Goal: Check status: Check status

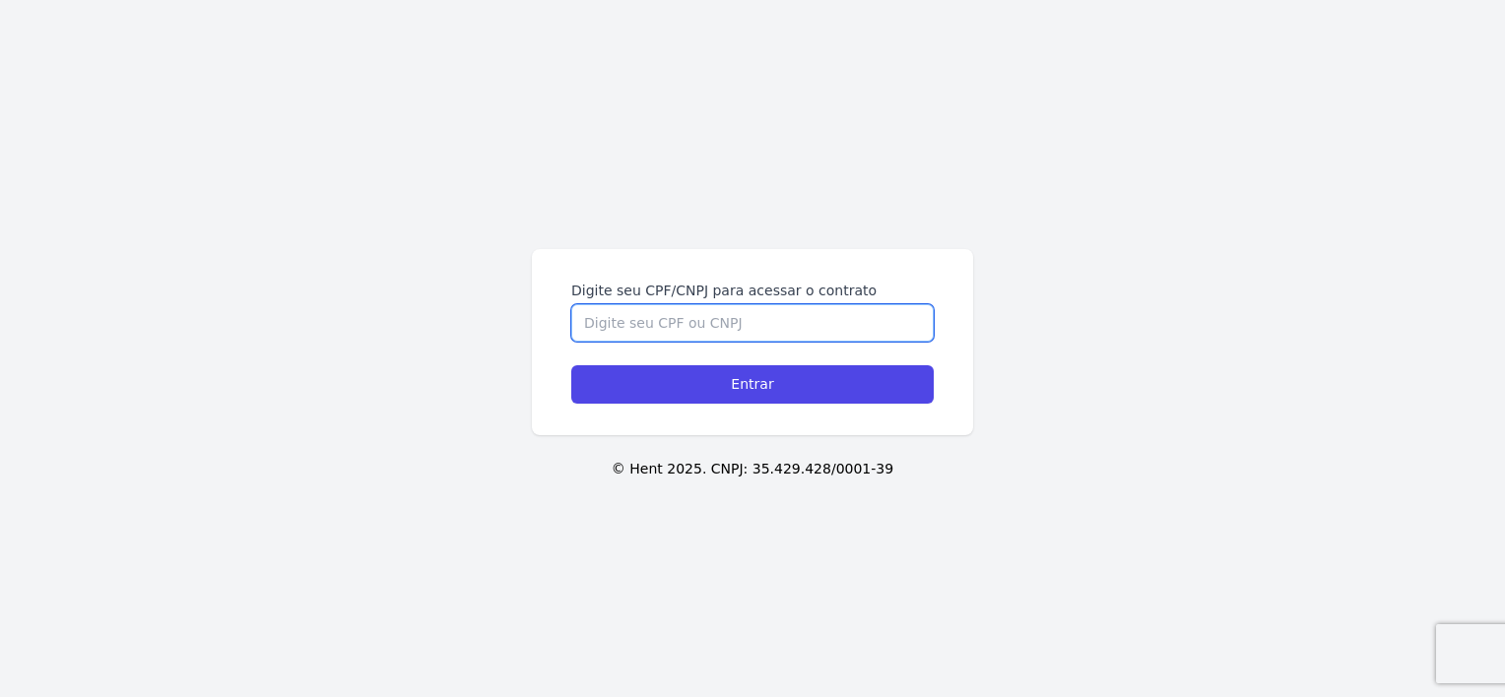
click at [615, 327] on input "Digite seu CPF/CNPJ para acessar o contrato" at bounding box center [752, 322] width 362 height 37
type input "12010854705"
click at [669, 404] on div "Digite seu CPF/CNPJ para acessar o contrato 12010854705 Entrar" at bounding box center [752, 342] width 441 height 186
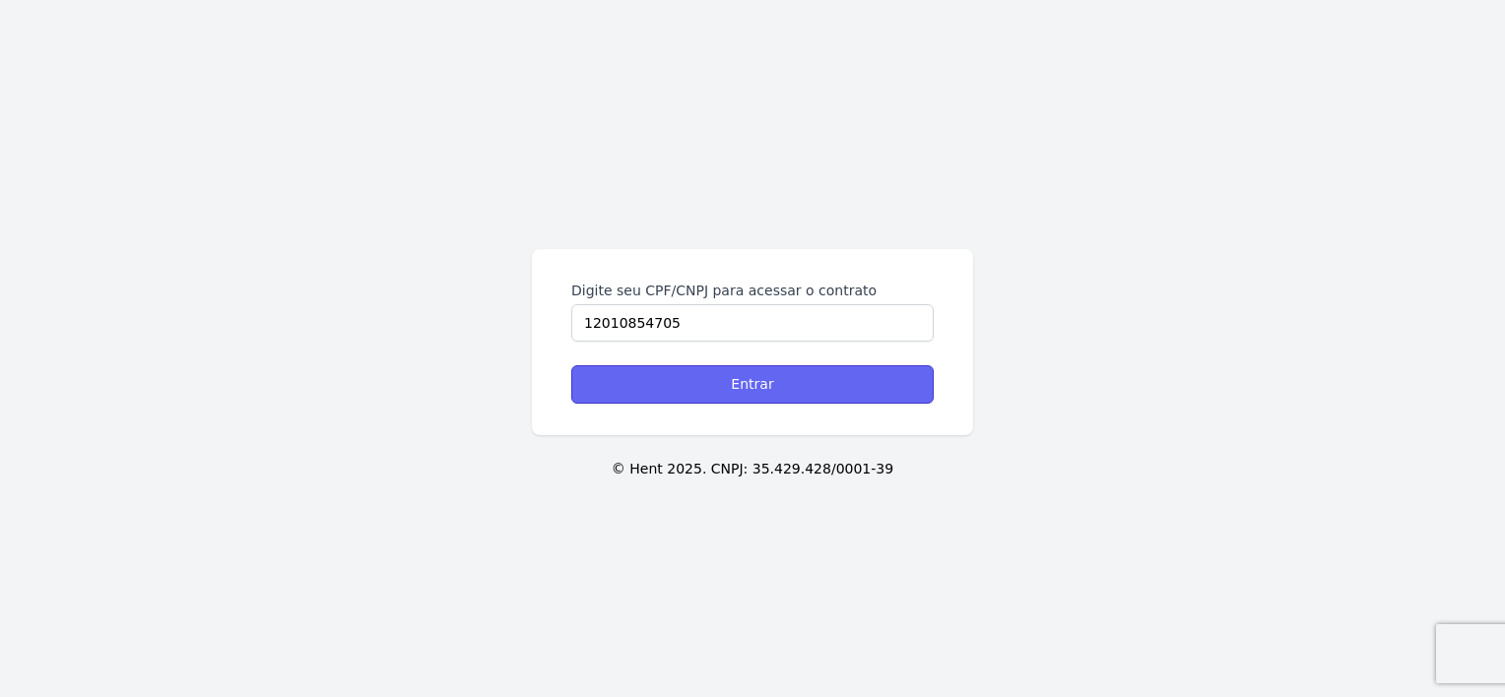
click at [673, 398] on input "Entrar" at bounding box center [752, 384] width 362 height 38
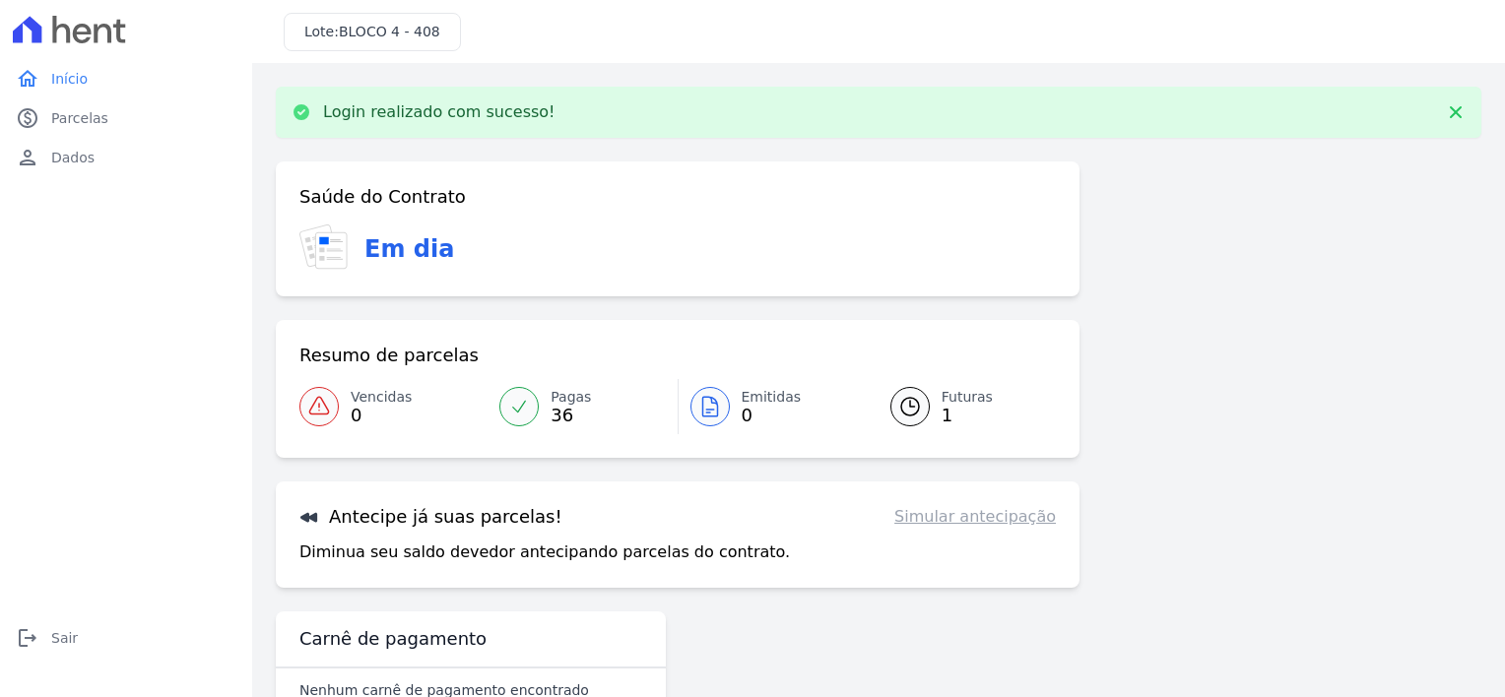
click at [949, 410] on span "1" at bounding box center [966, 416] width 51 height 16
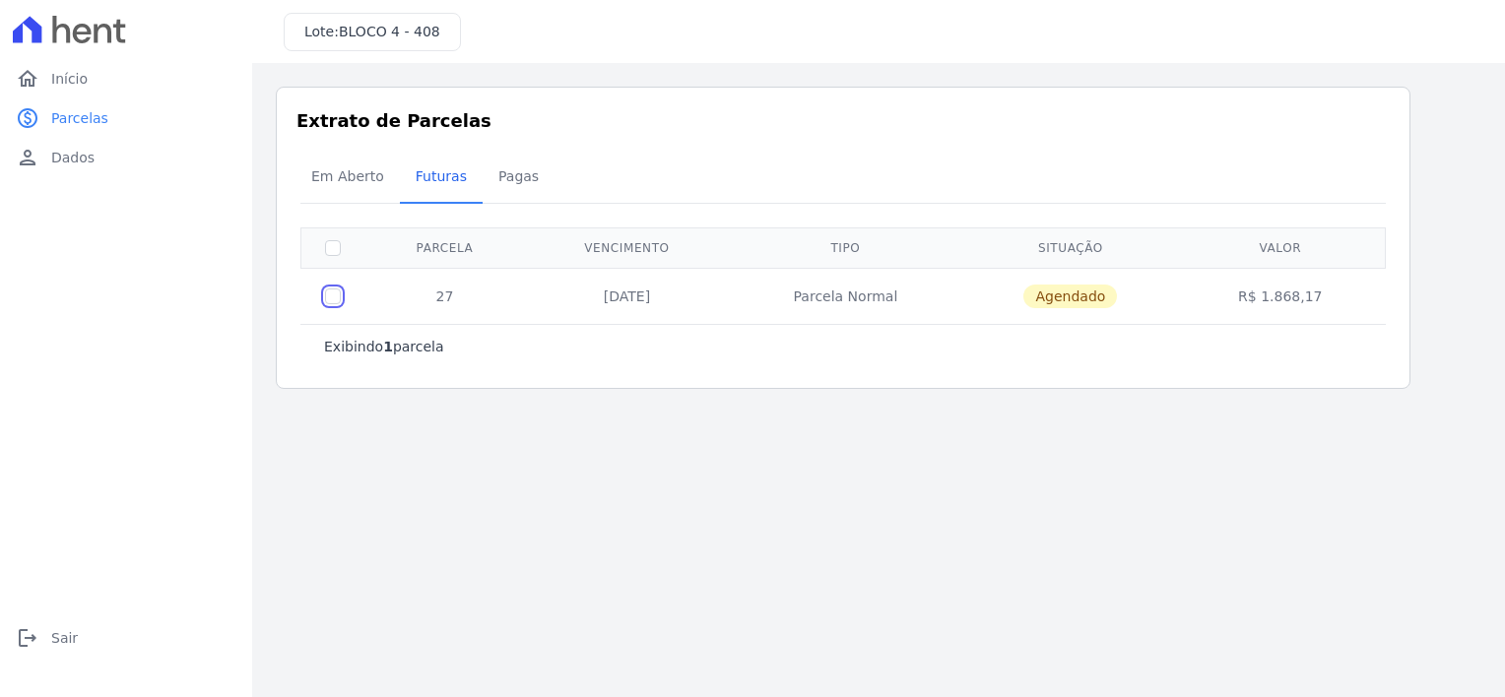
click at [334, 295] on input "checkbox" at bounding box center [333, 297] width 16 height 16
checkbox input "true"
click at [334, 295] on input "checkbox" at bounding box center [333, 297] width 16 height 16
checkbox input "false"
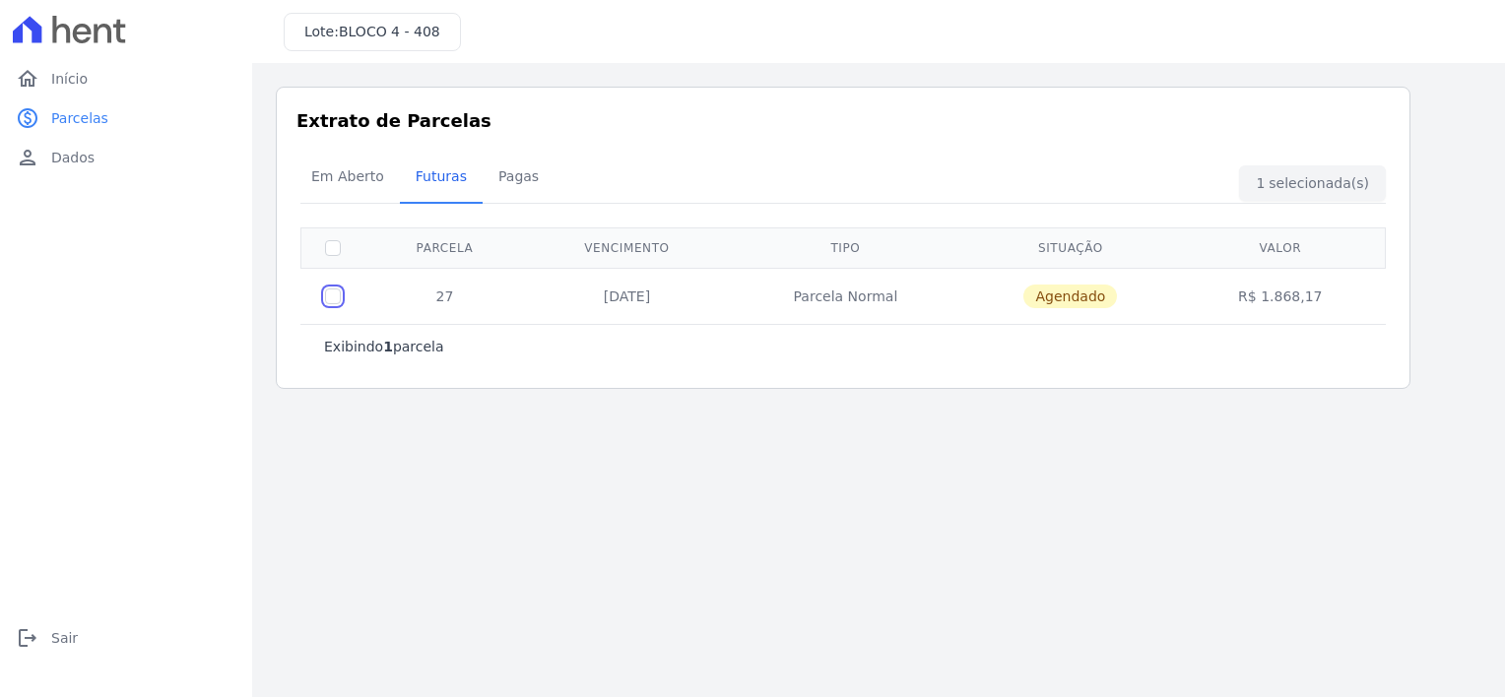
checkbox input "false"
click at [51, 88] on span "Início" at bounding box center [69, 79] width 36 height 20
